Goal: Task Accomplishment & Management: Use online tool/utility

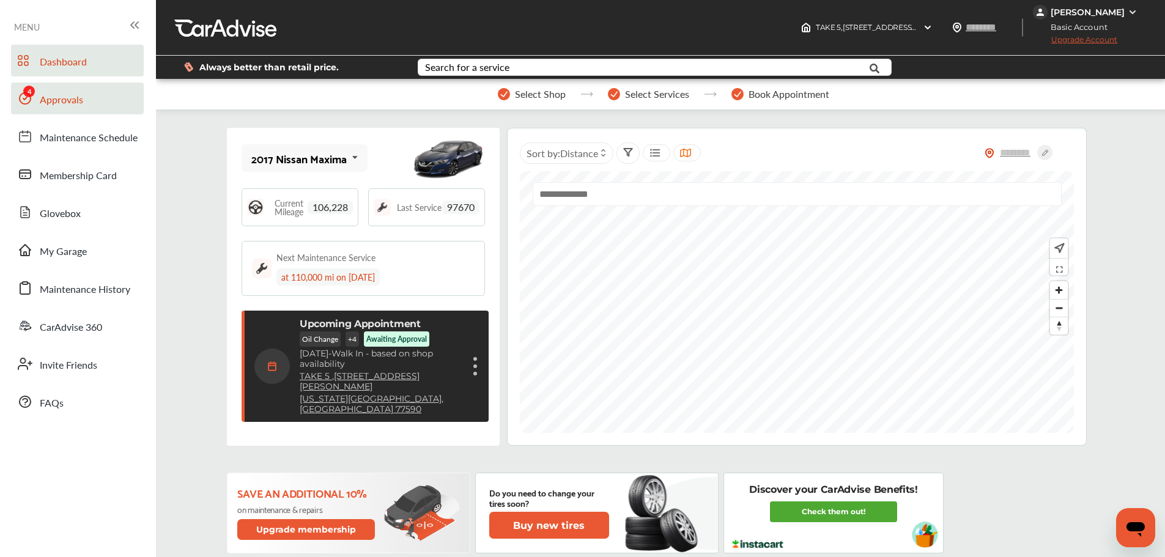
click at [40, 103] on span "Approvals" at bounding box center [61, 100] width 43 height 16
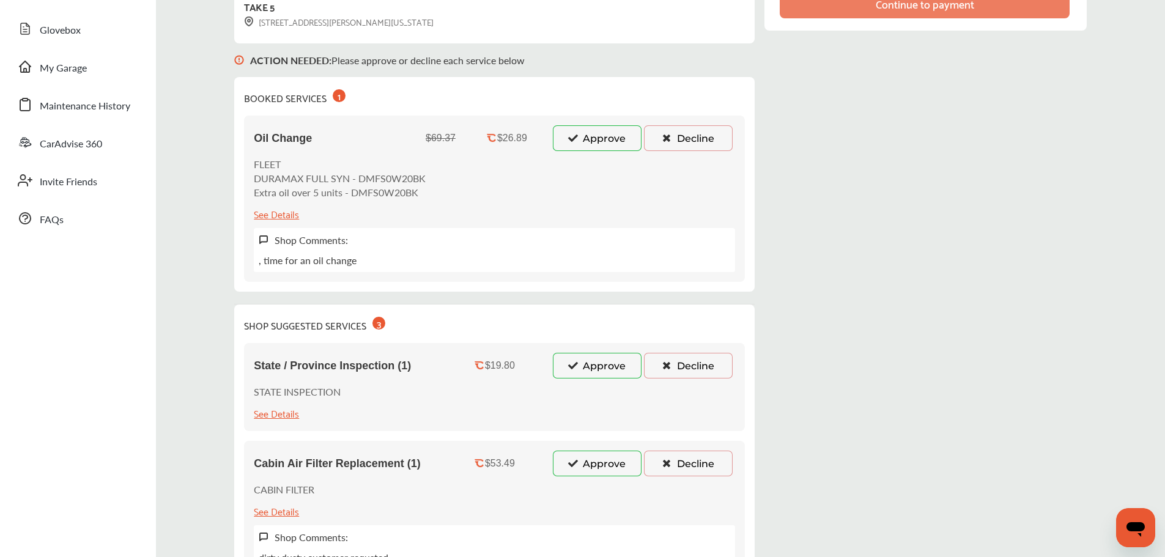
click at [565, 139] on button "Approve" at bounding box center [597, 138] width 89 height 26
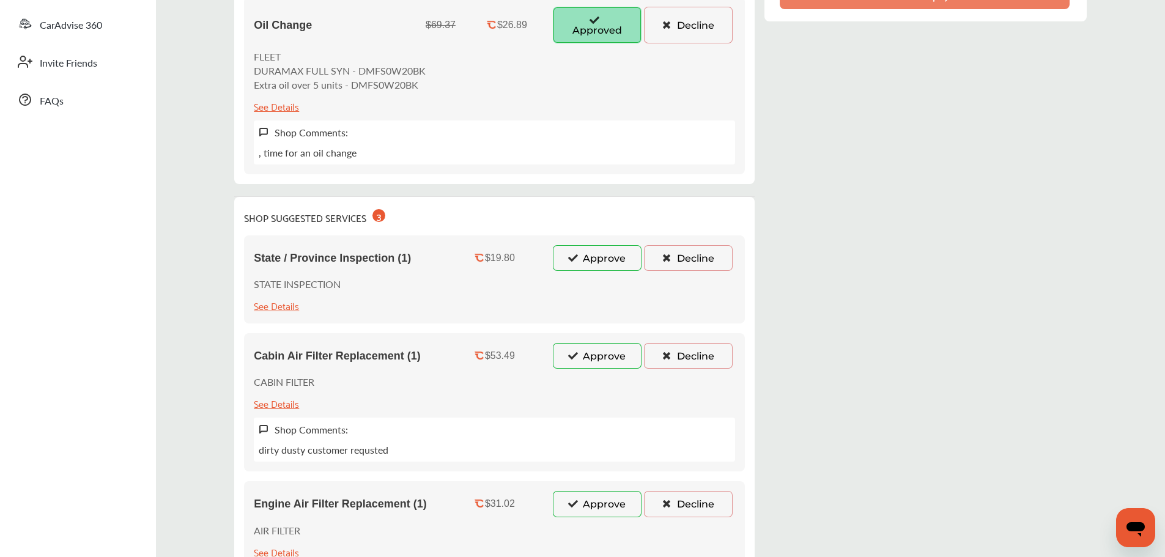
scroll to position [424, 0]
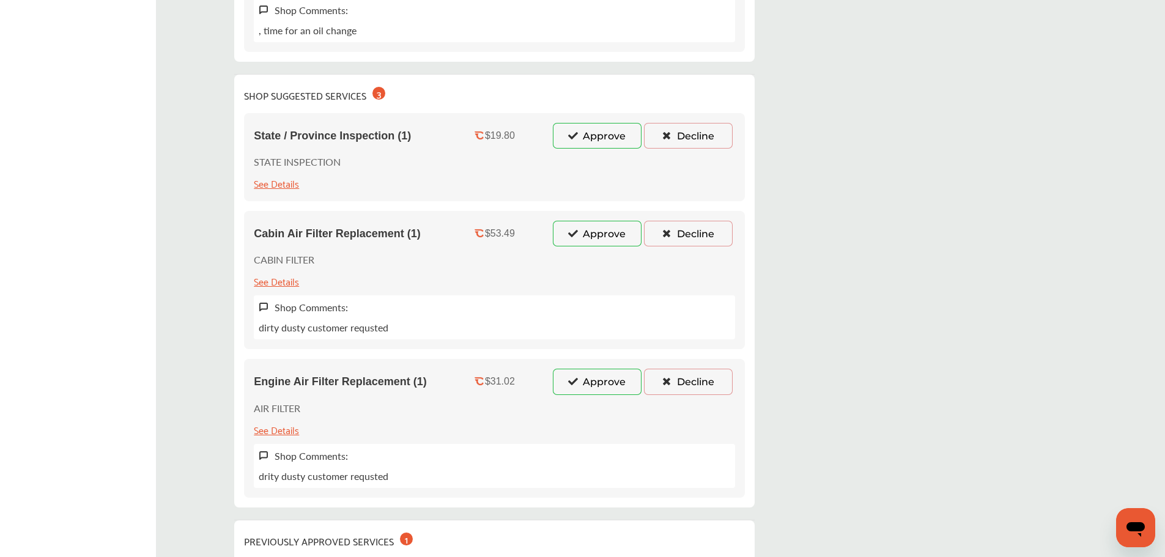
click at [590, 137] on button "Approve" at bounding box center [597, 136] width 89 height 26
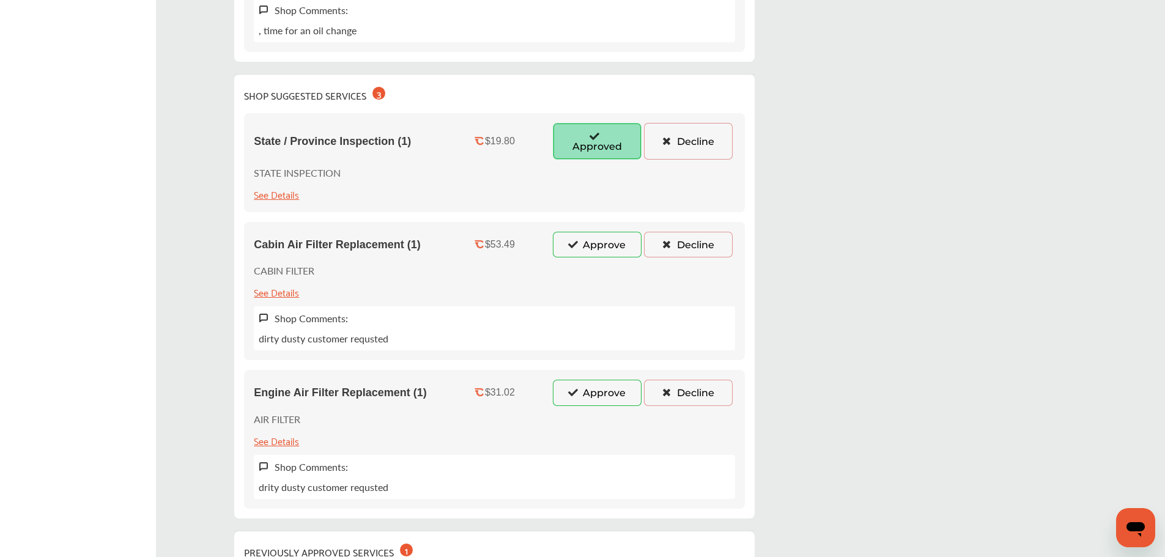
click at [597, 254] on button "Approve" at bounding box center [597, 245] width 89 height 26
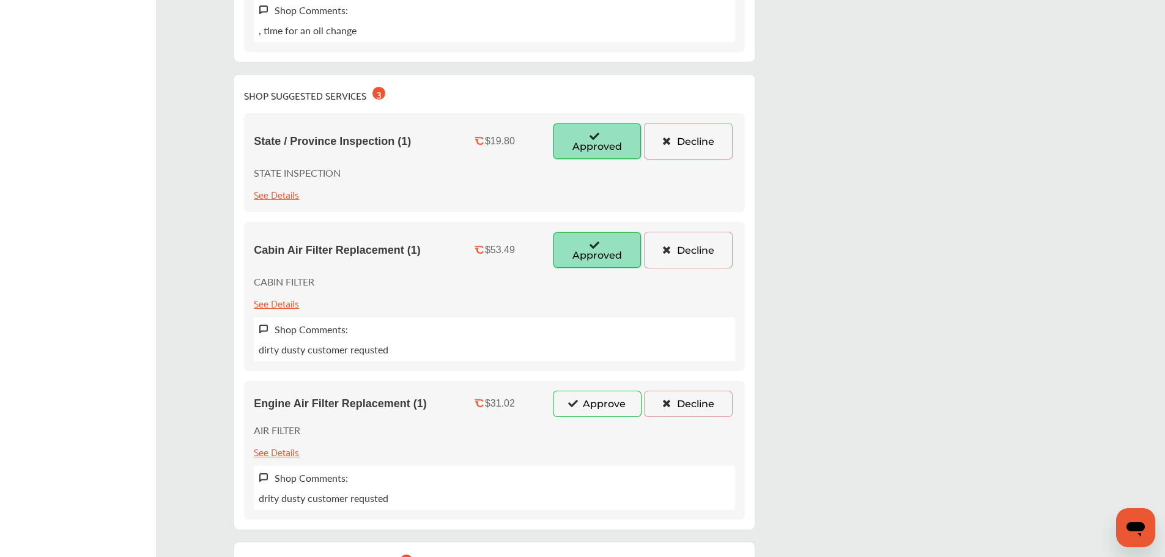
click at [606, 410] on button "Approve" at bounding box center [597, 404] width 89 height 26
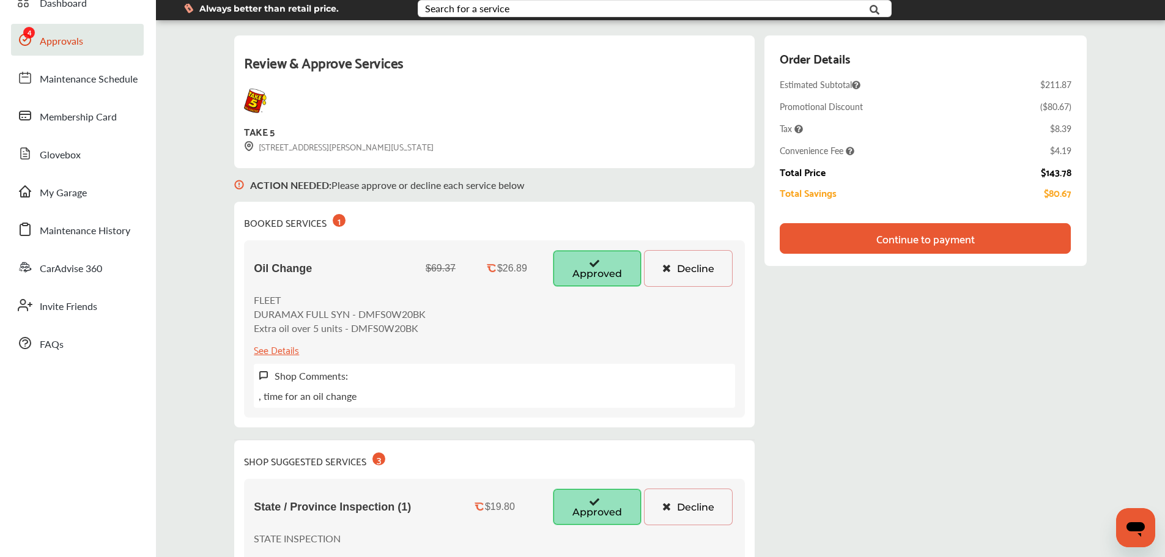
scroll to position [57, 0]
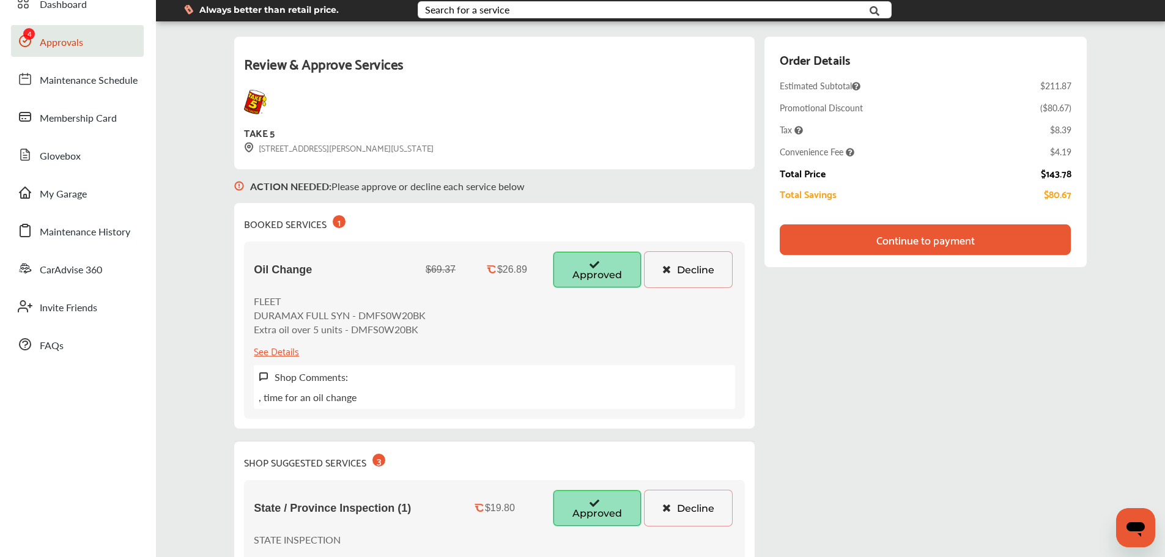
click at [890, 239] on div "Continue to payment" at bounding box center [925, 240] width 98 height 12
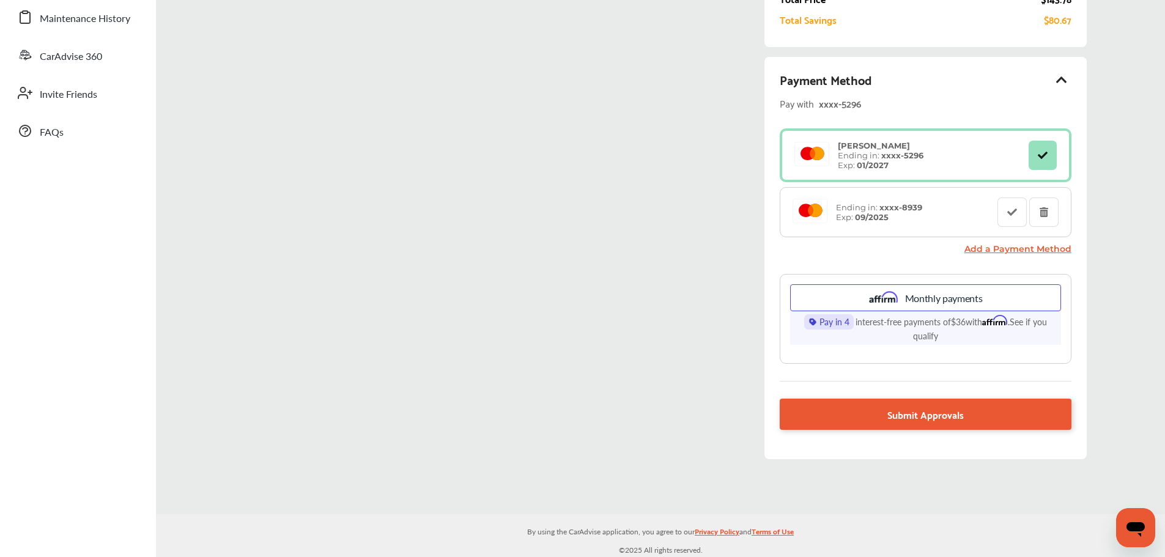
scroll to position [272, 0]
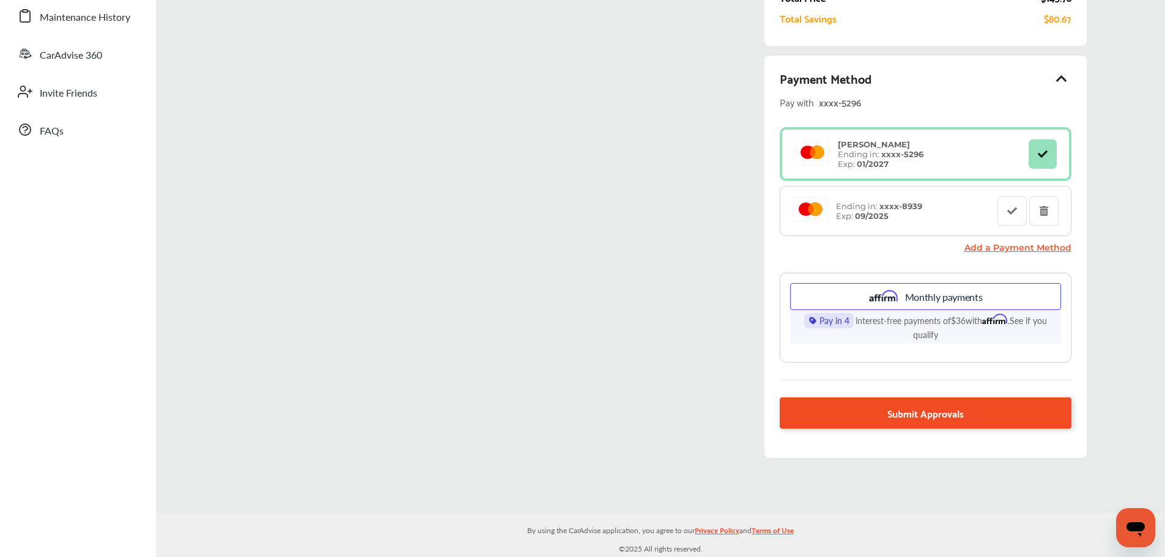
click at [842, 409] on link "Submit Approvals" at bounding box center [925, 413] width 291 height 31
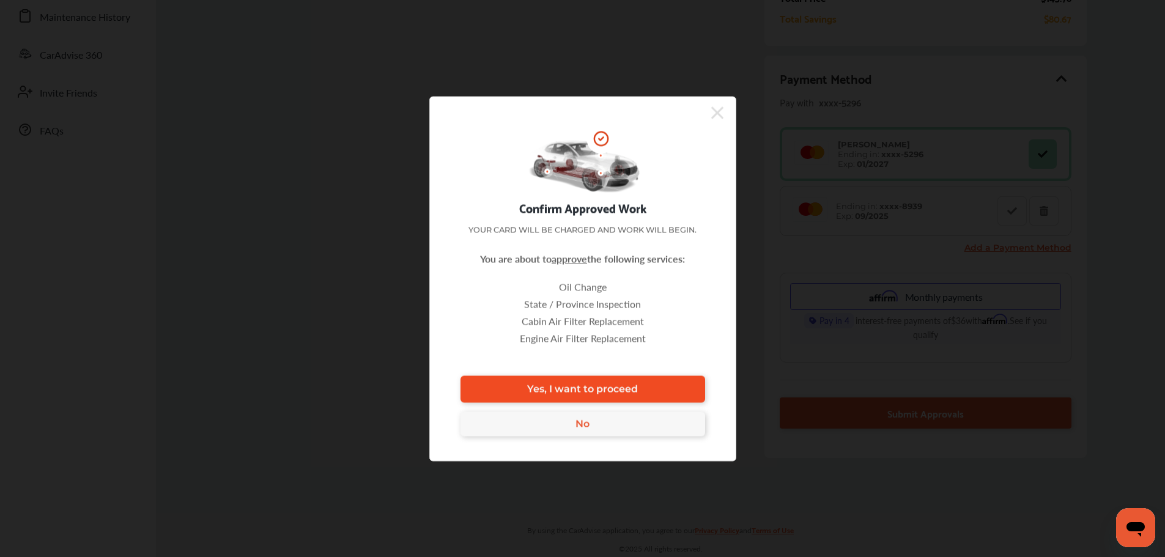
click at [619, 388] on span "Yes, I want to proceed" at bounding box center [582, 389] width 111 height 12
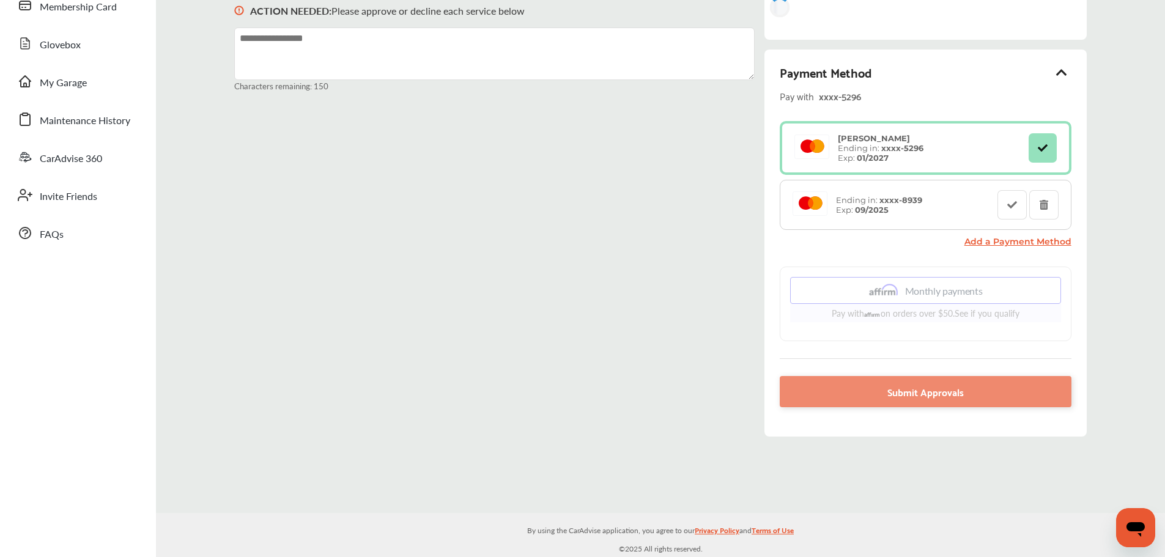
scroll to position [169, 0]
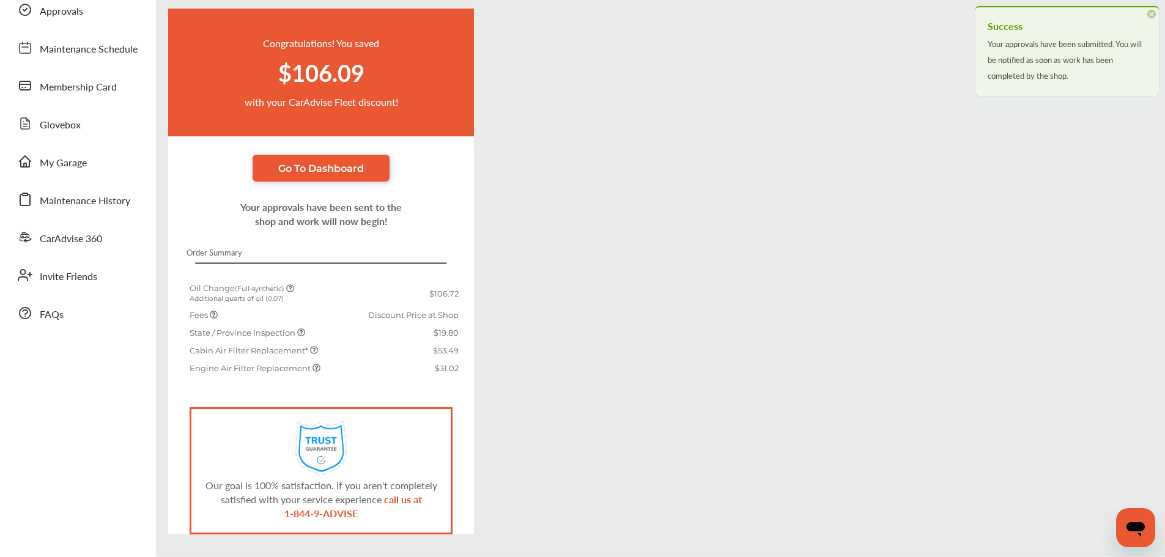
scroll to position [131, 0]
